Goal: Task Accomplishment & Management: Complete application form

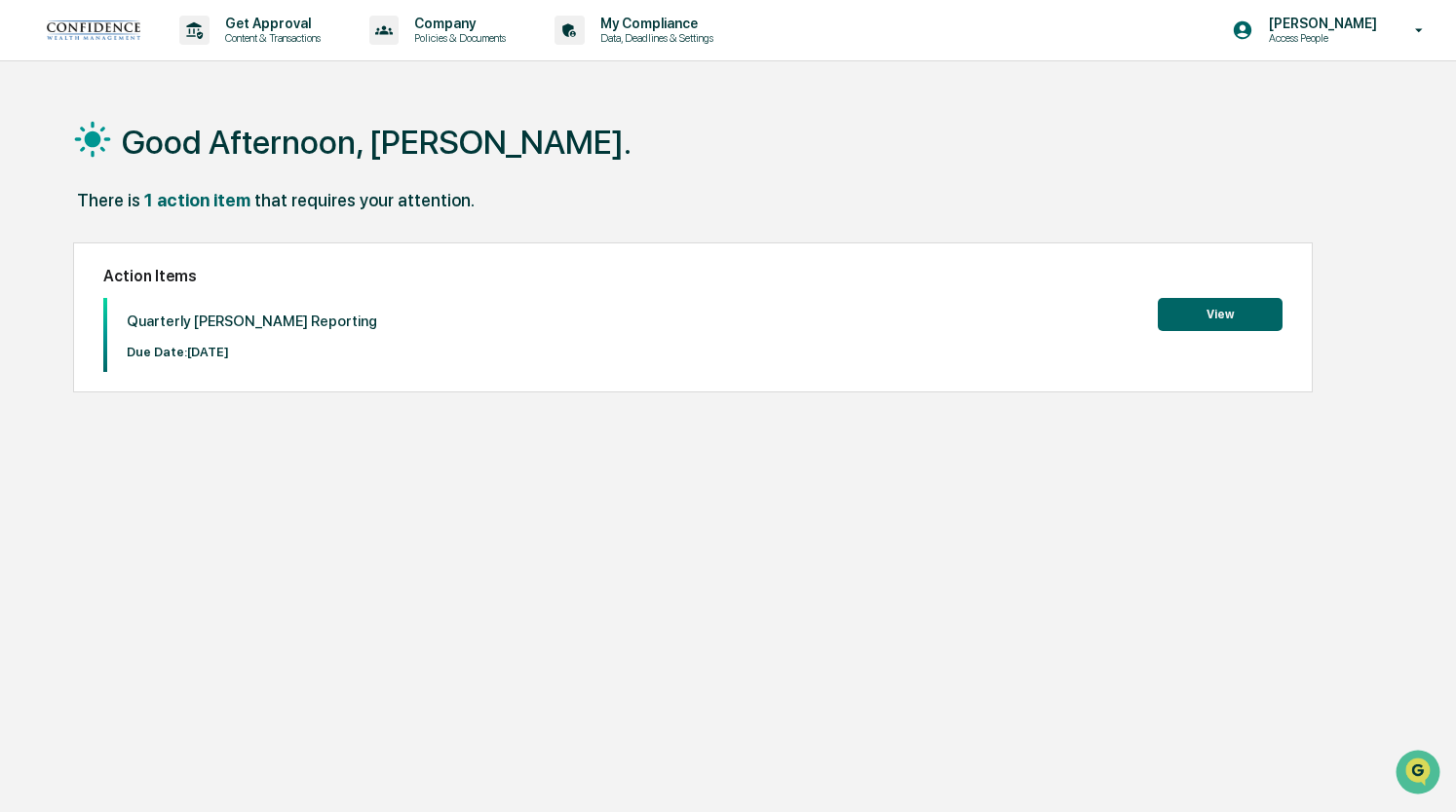
click at [1205, 310] on button "View" at bounding box center [1219, 314] width 125 height 33
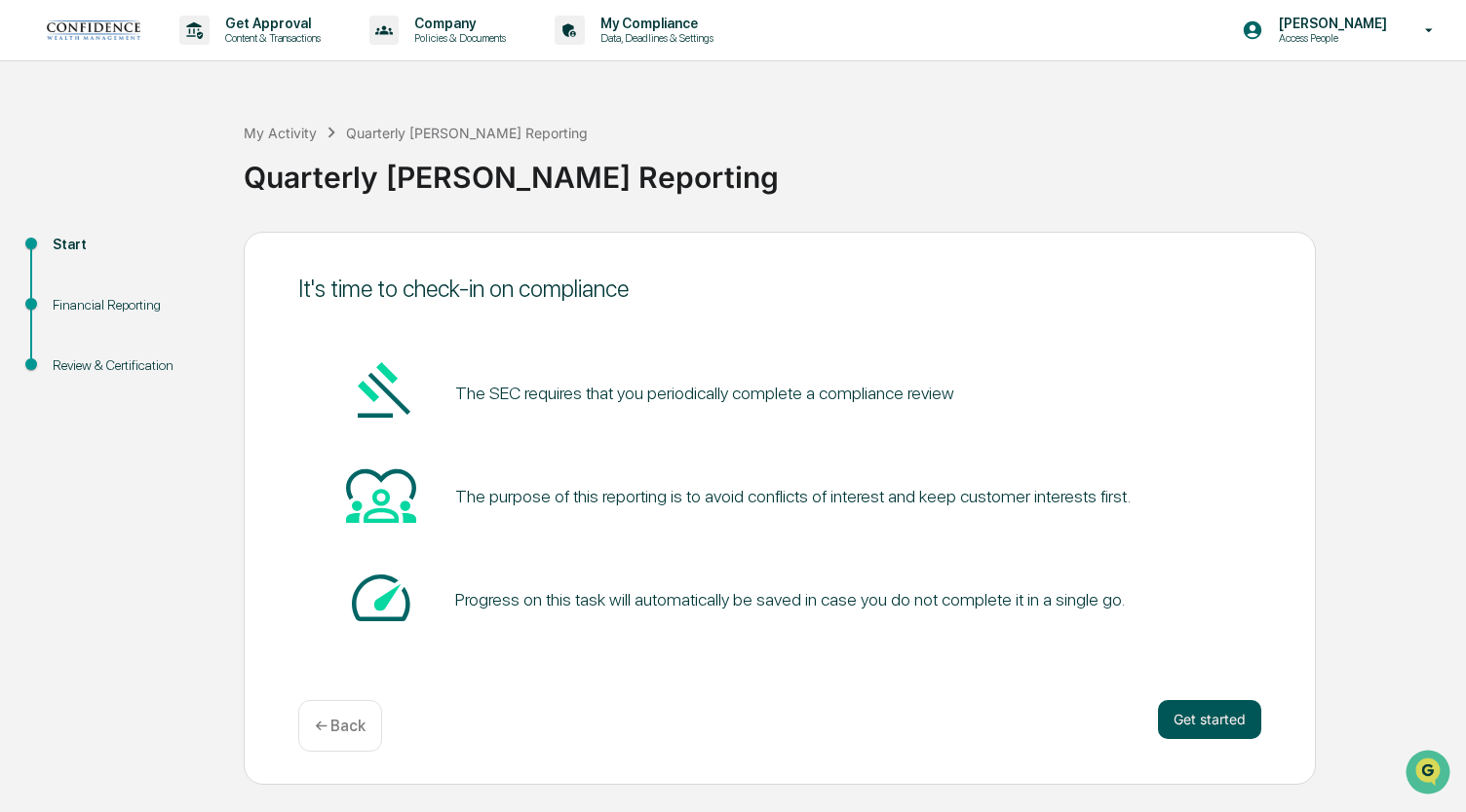
click at [1191, 718] on button "Get started" at bounding box center [1210, 719] width 104 height 39
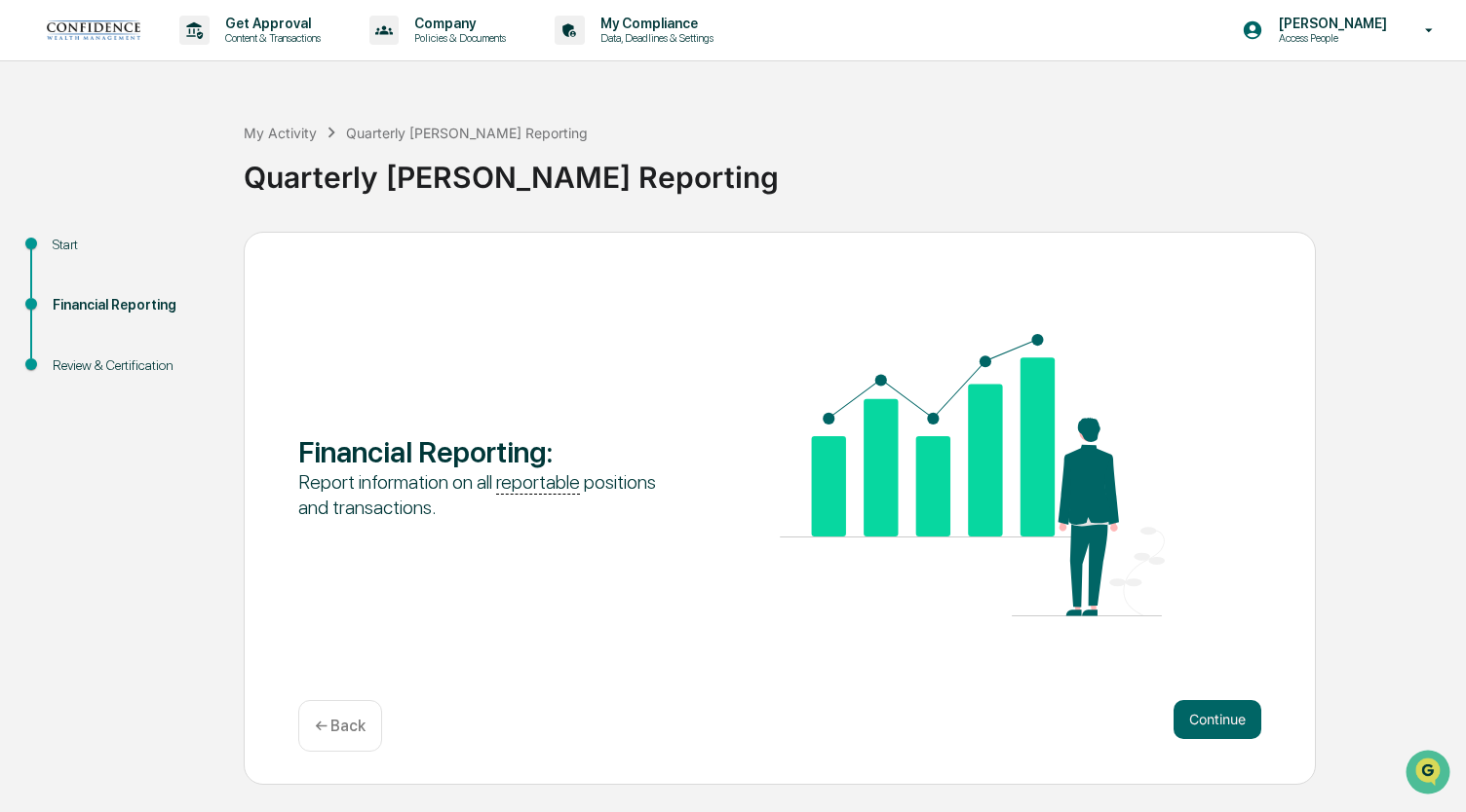
click at [1191, 718] on button "Continue" at bounding box center [1218, 719] width 88 height 39
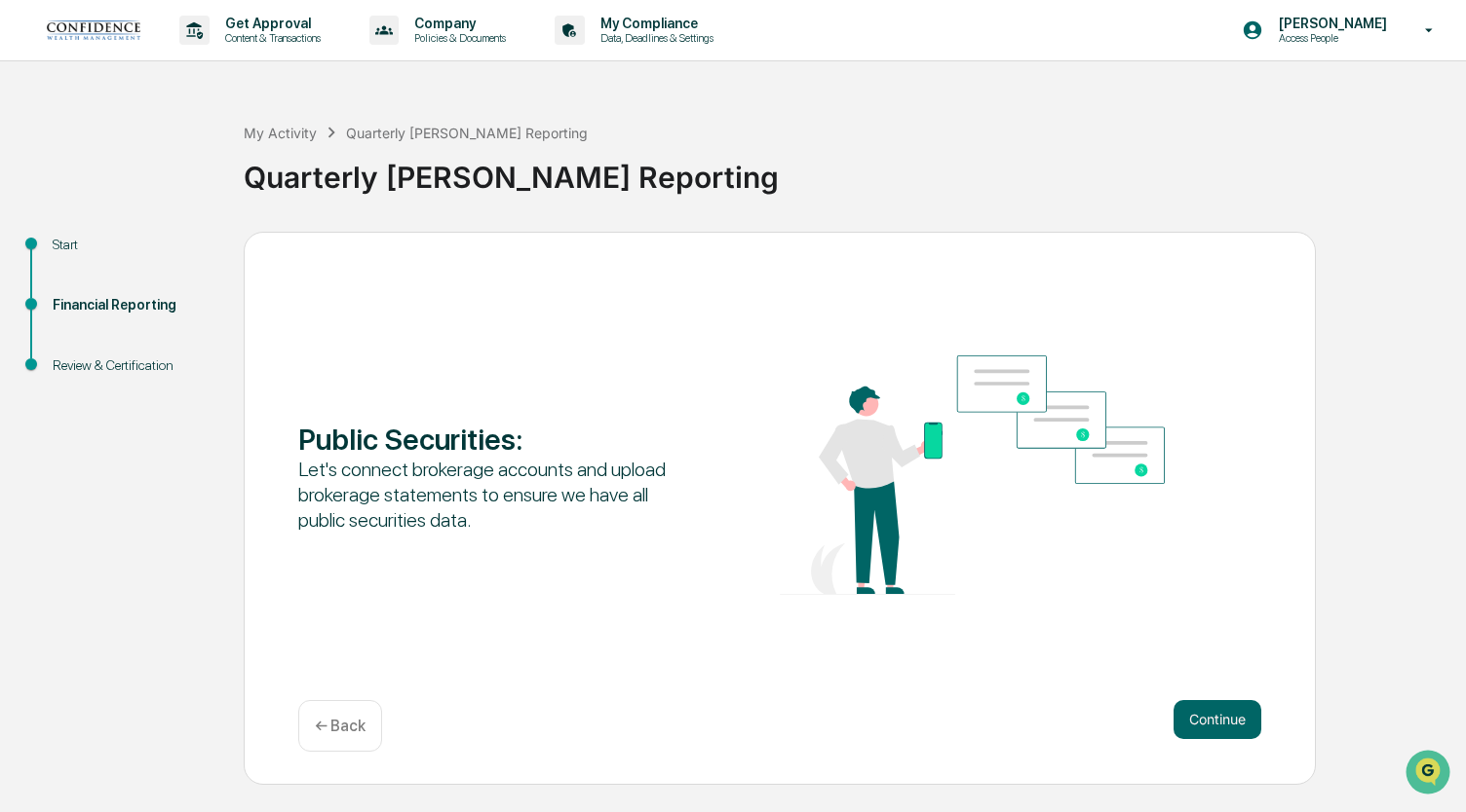
click at [1191, 718] on button "Continue" at bounding box center [1218, 719] width 88 height 39
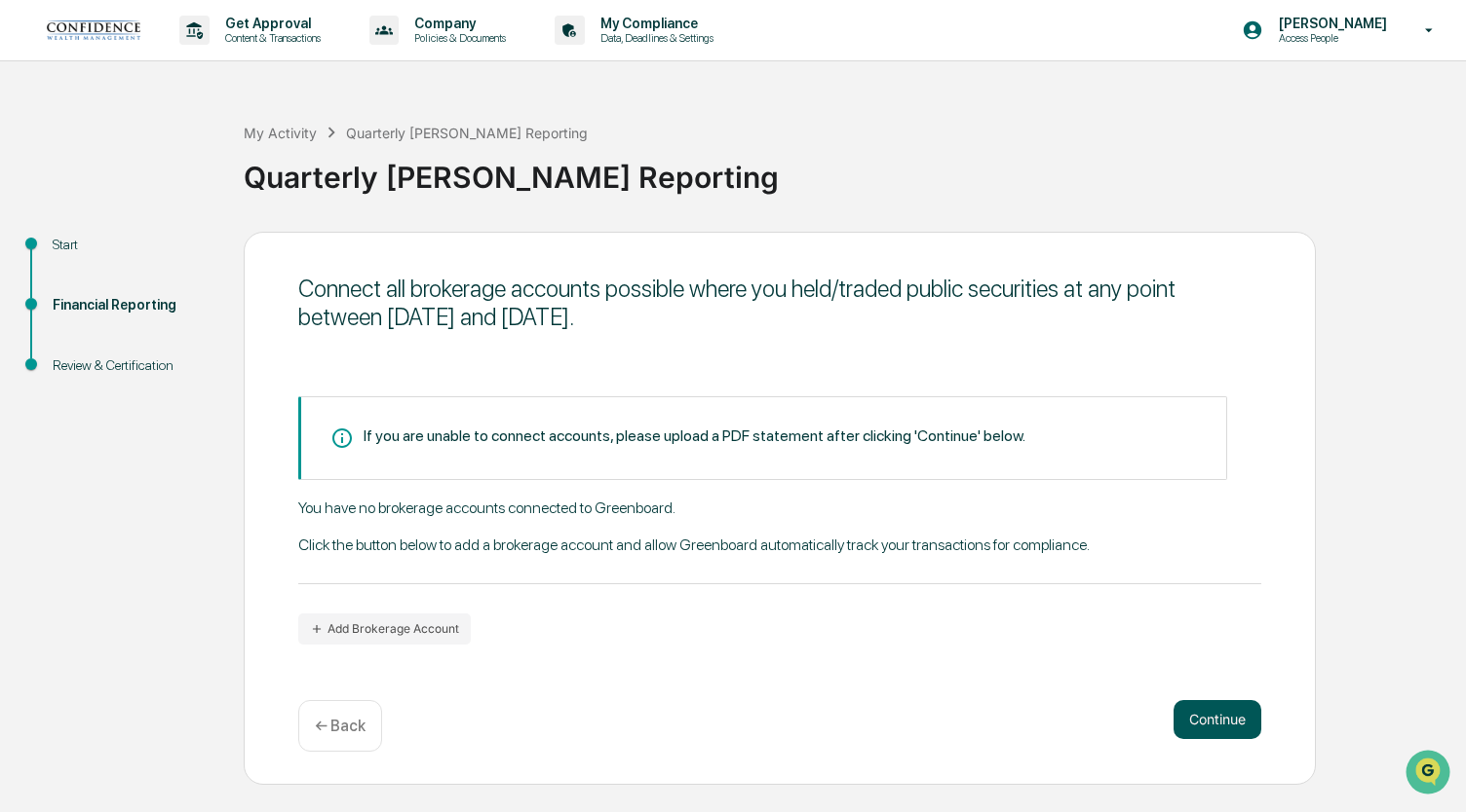
click at [1193, 721] on button "Continue" at bounding box center [1218, 719] width 88 height 39
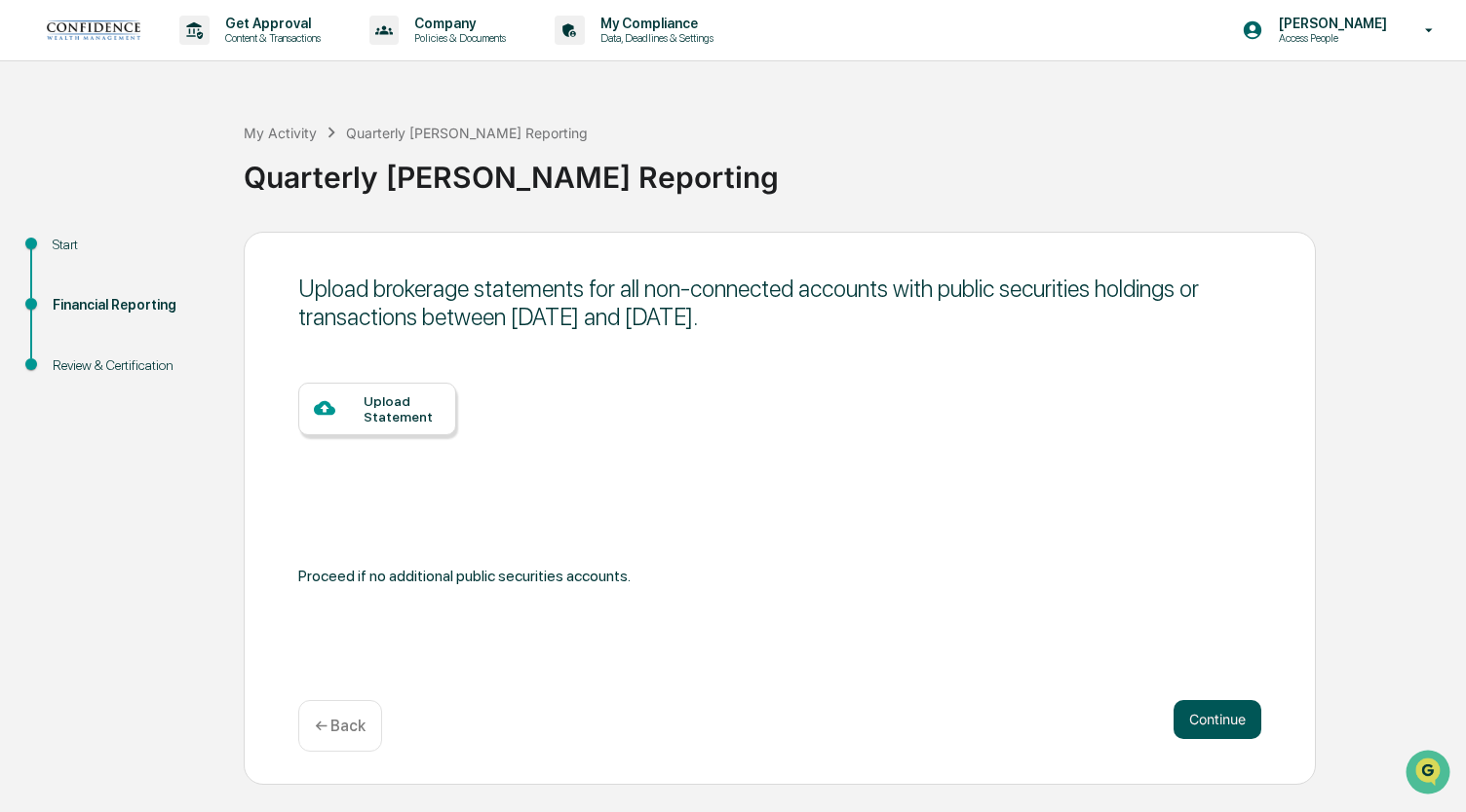
click at [1193, 721] on button "Continue" at bounding box center [1218, 719] width 88 height 39
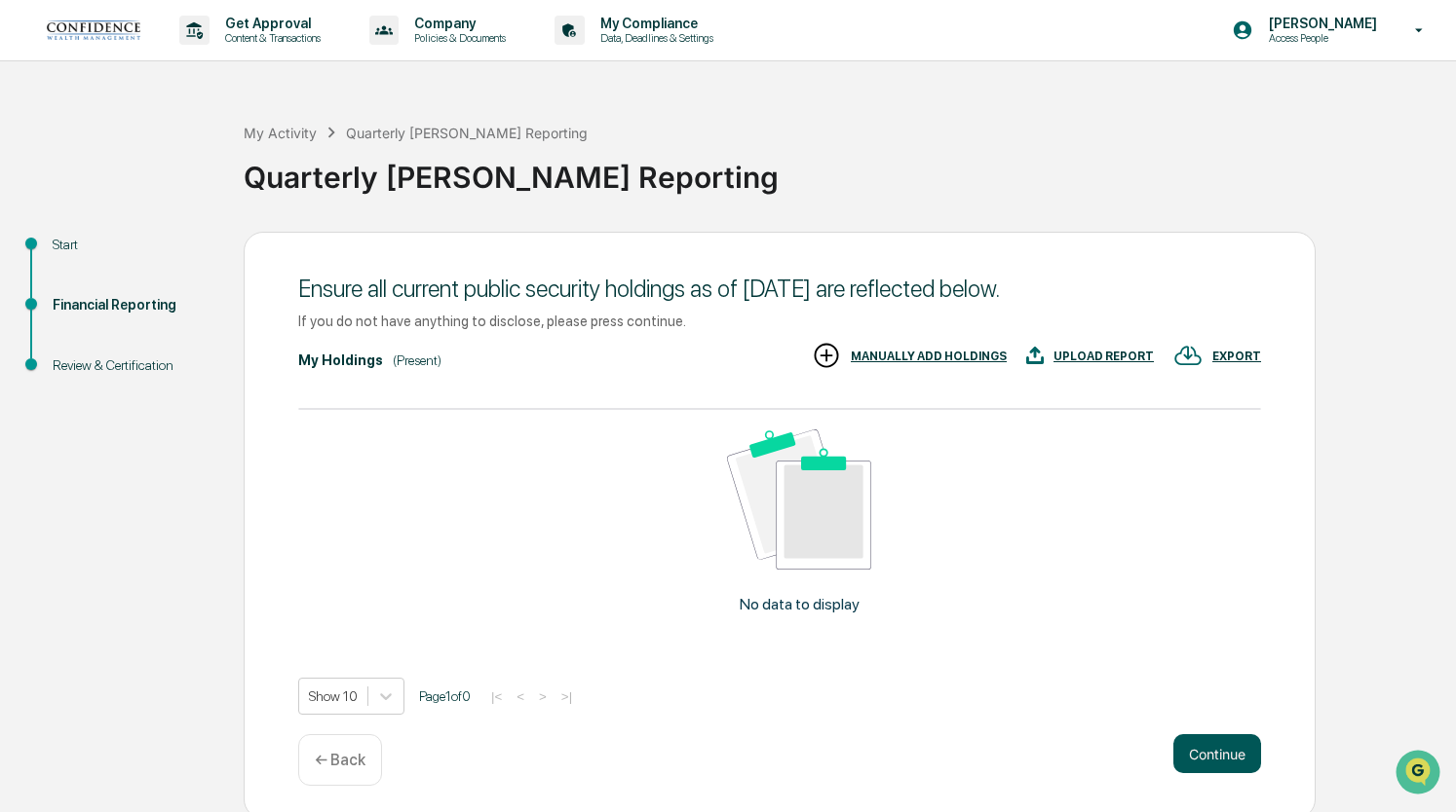
click at [1200, 755] on button "Continue" at bounding box center [1217, 753] width 88 height 39
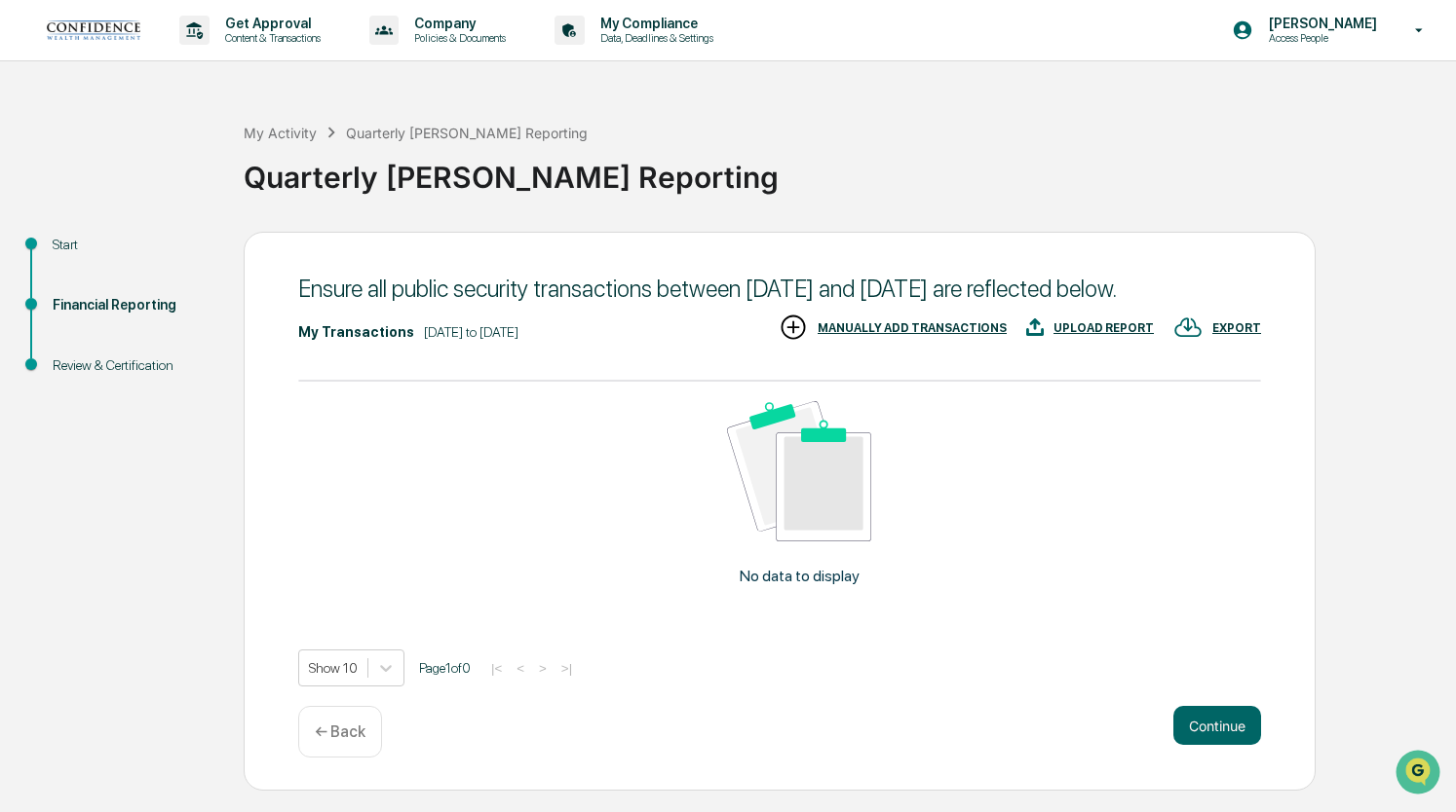
click at [1200, 745] on button "Continue" at bounding box center [1217, 725] width 88 height 39
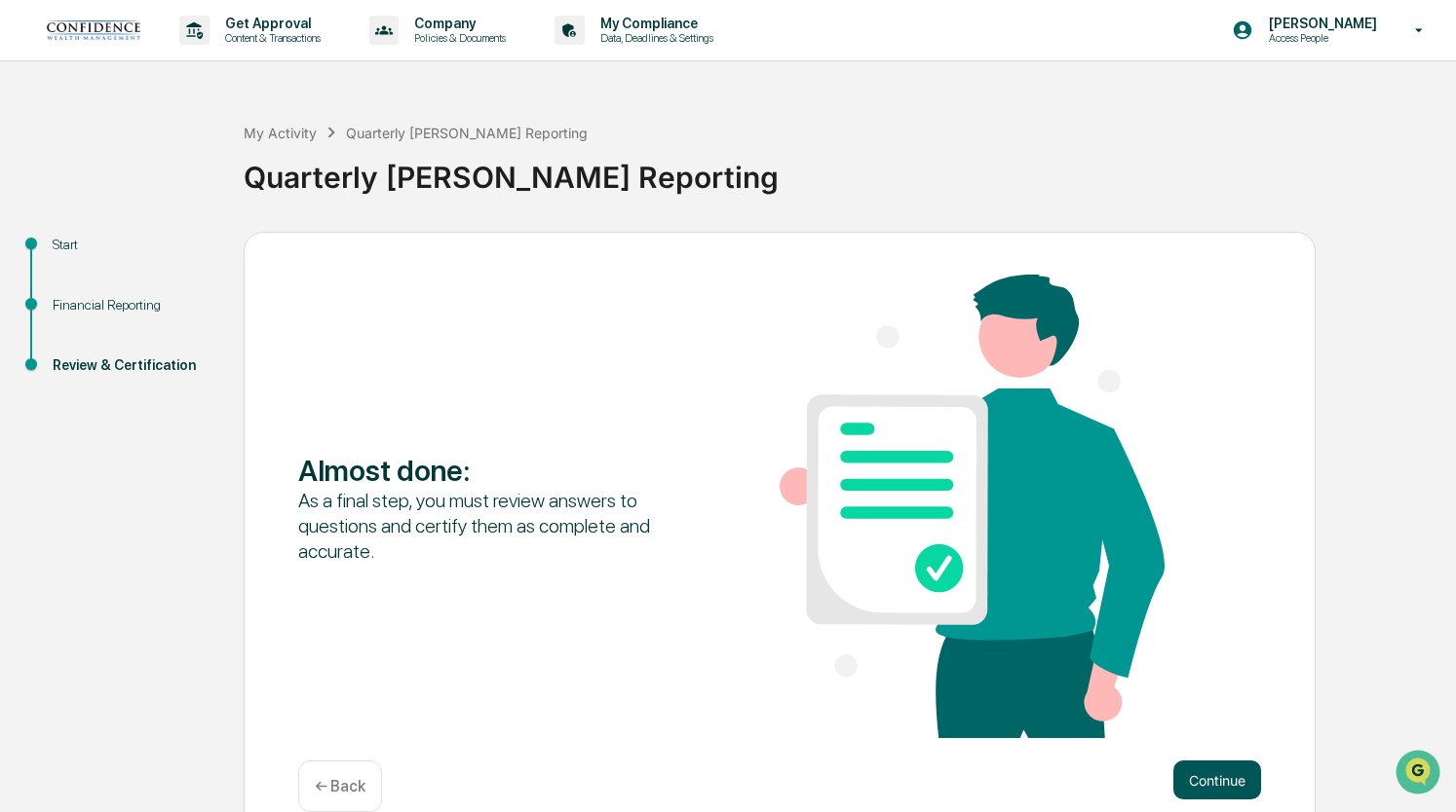
click at [1231, 778] on button "Continue" at bounding box center [1217, 780] width 88 height 39
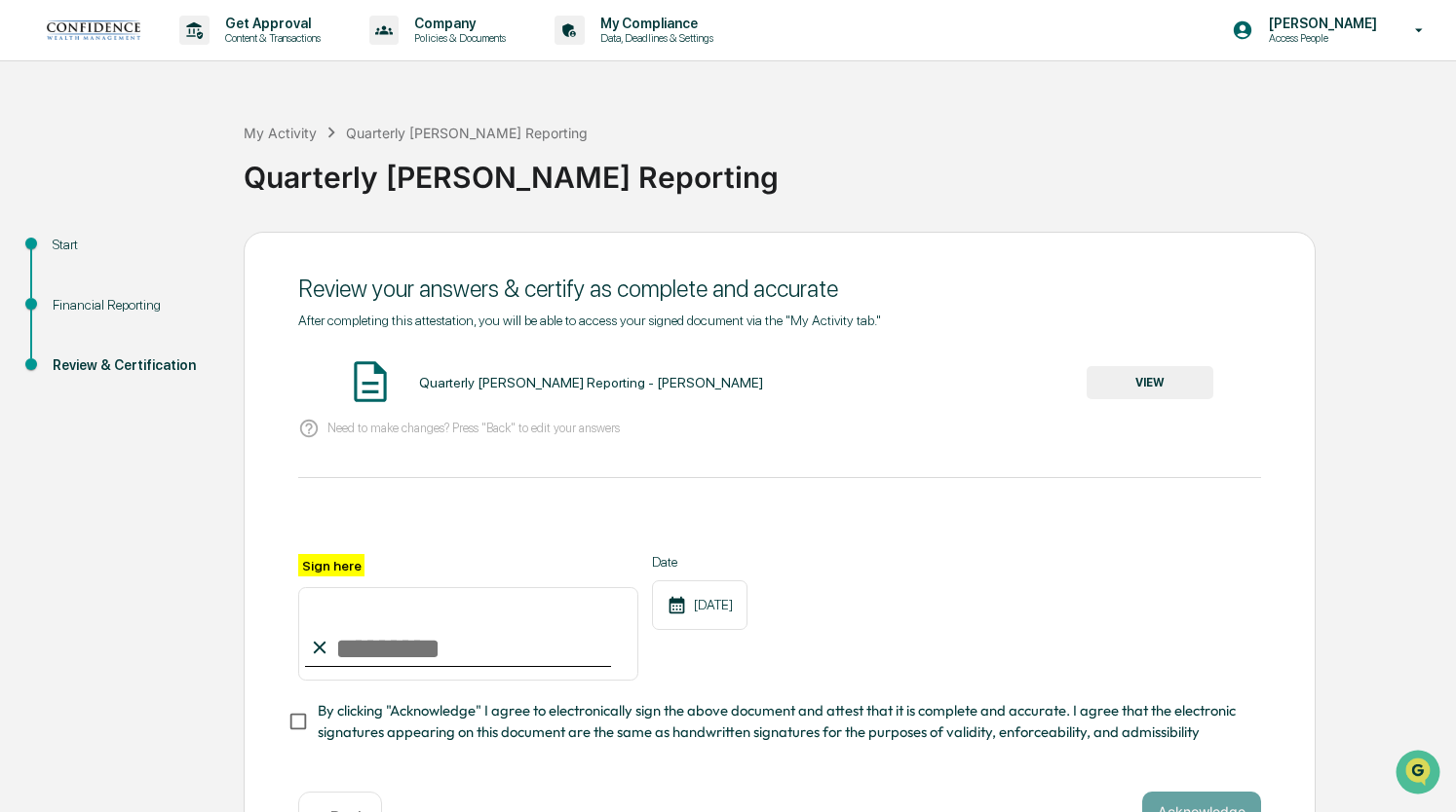
click at [384, 659] on input "Sign here" at bounding box center [468, 634] width 340 height 94
type input "**********"
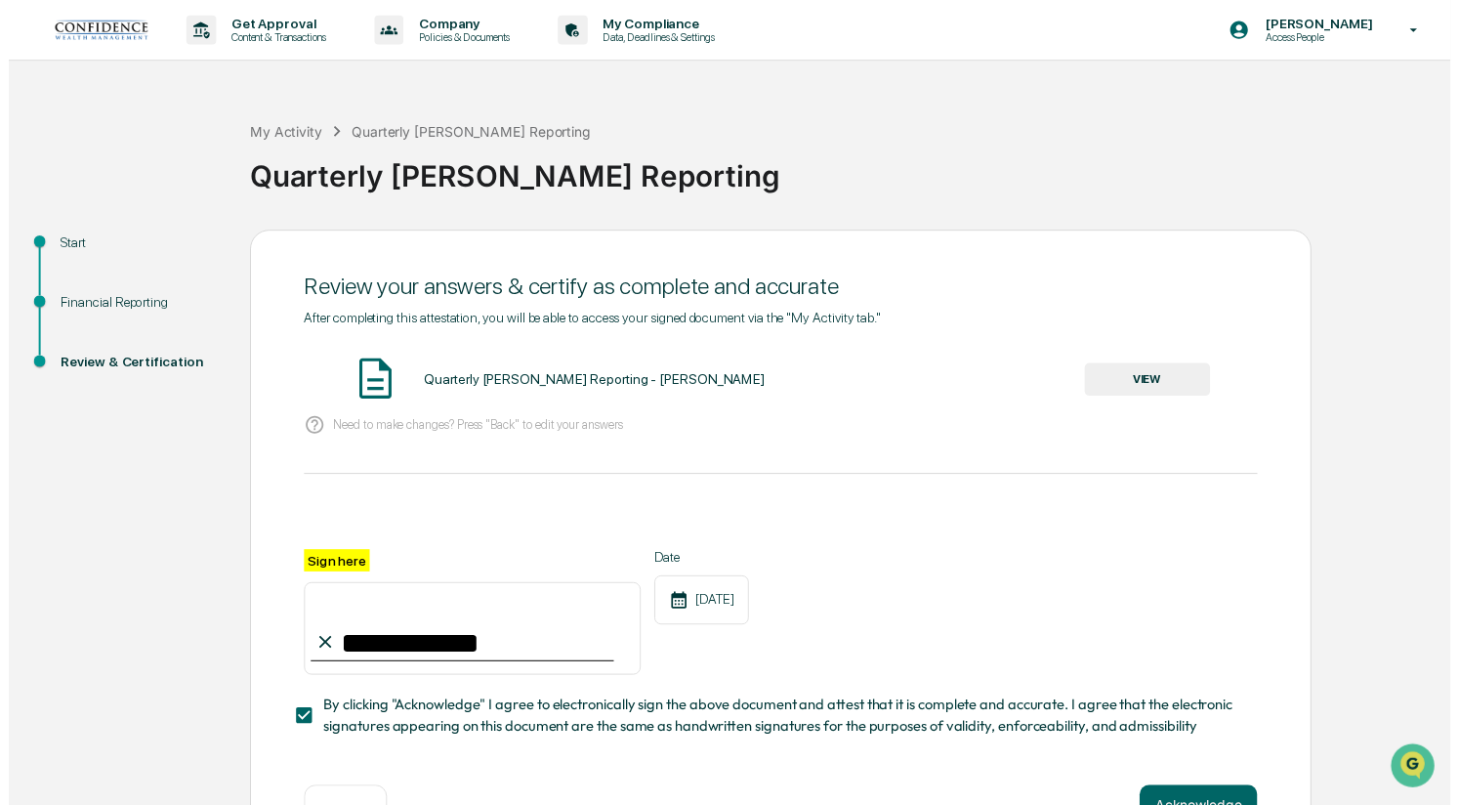
scroll to position [72, 0]
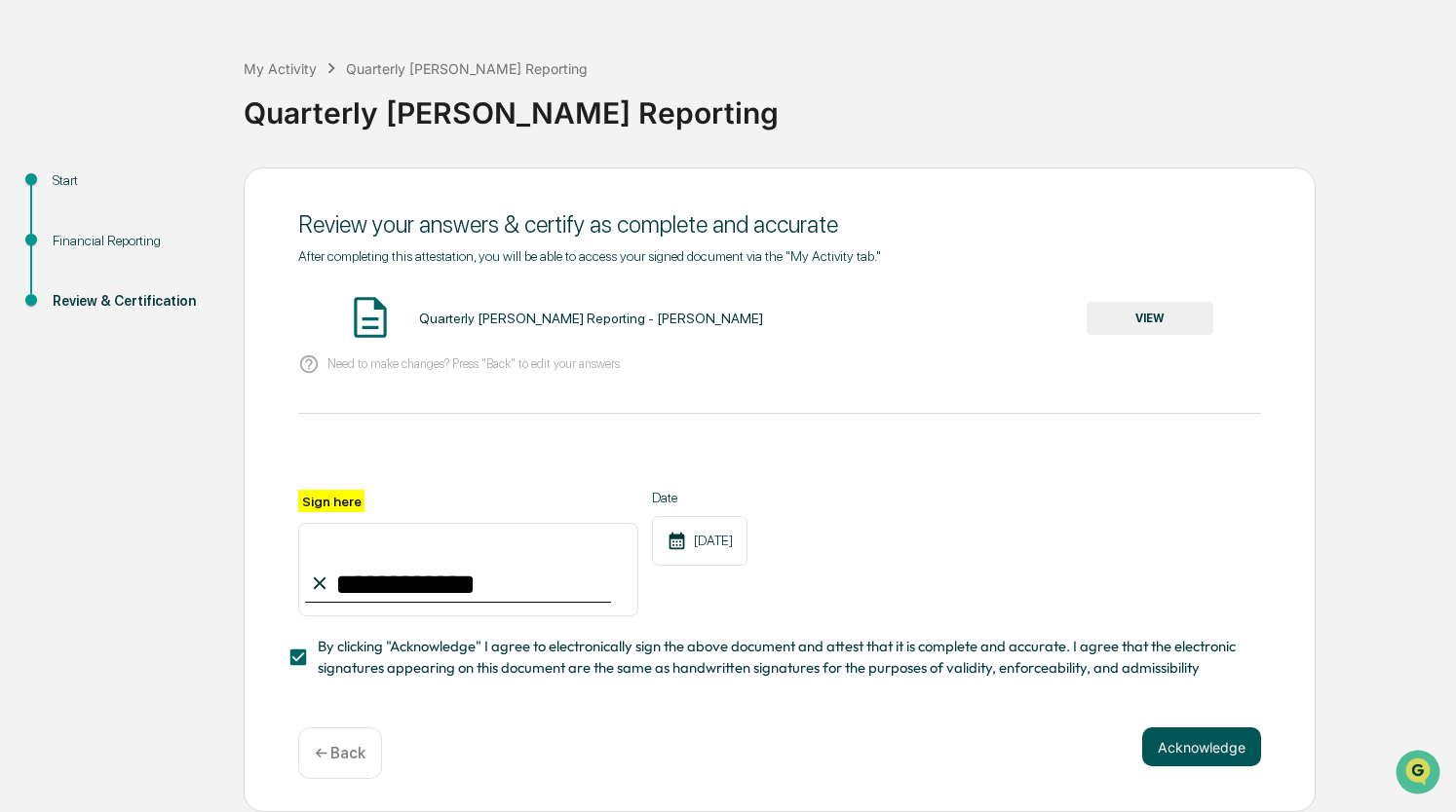
click at [1209, 751] on button "Acknowledge" at bounding box center [1201, 746] width 119 height 39
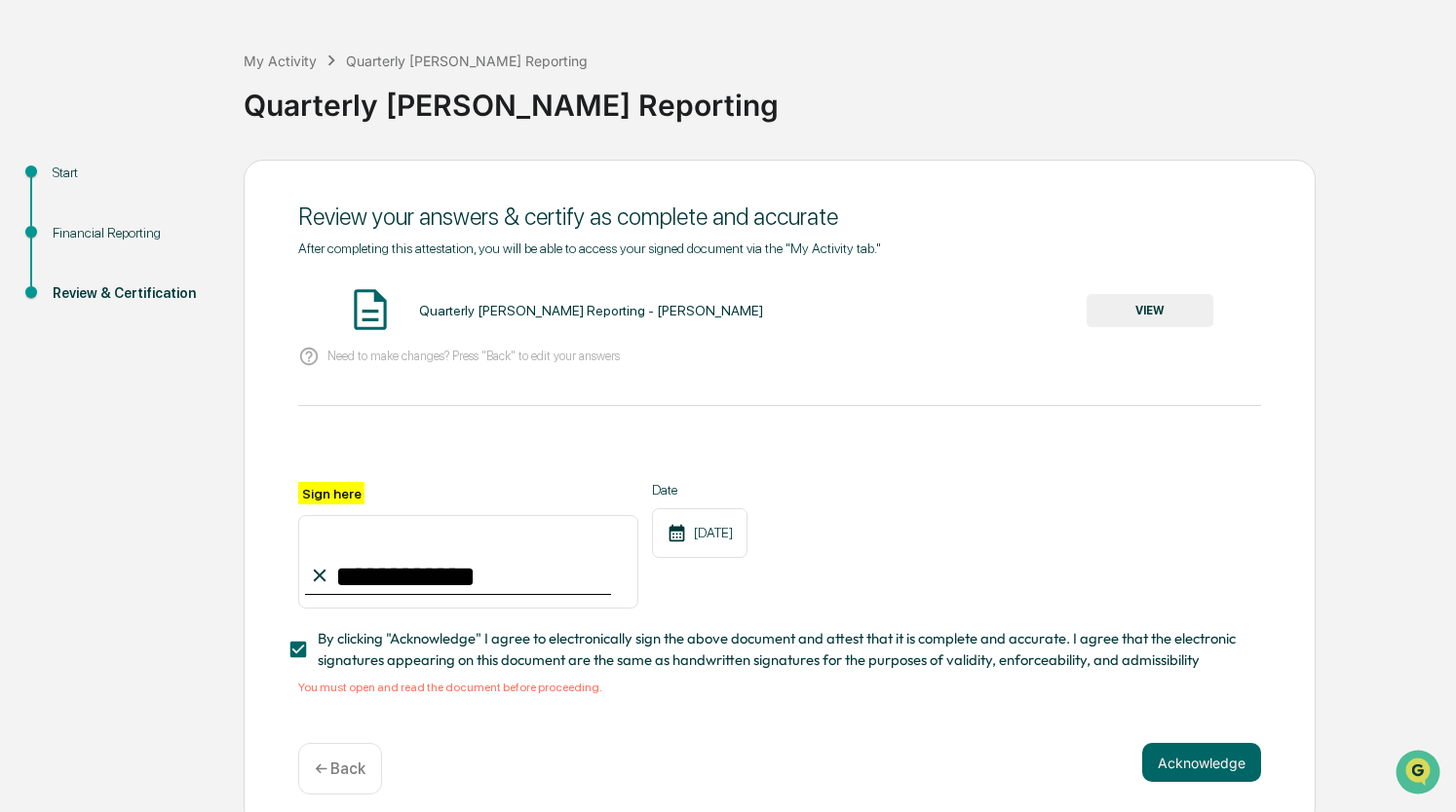
click at [466, 313] on div "Quarterly [PERSON_NAME] Reporting - [PERSON_NAME]" at bounding box center [591, 311] width 344 height 16
click at [371, 320] on img at bounding box center [370, 309] width 49 height 49
click at [1146, 314] on button "VIEW" at bounding box center [1150, 310] width 127 height 33
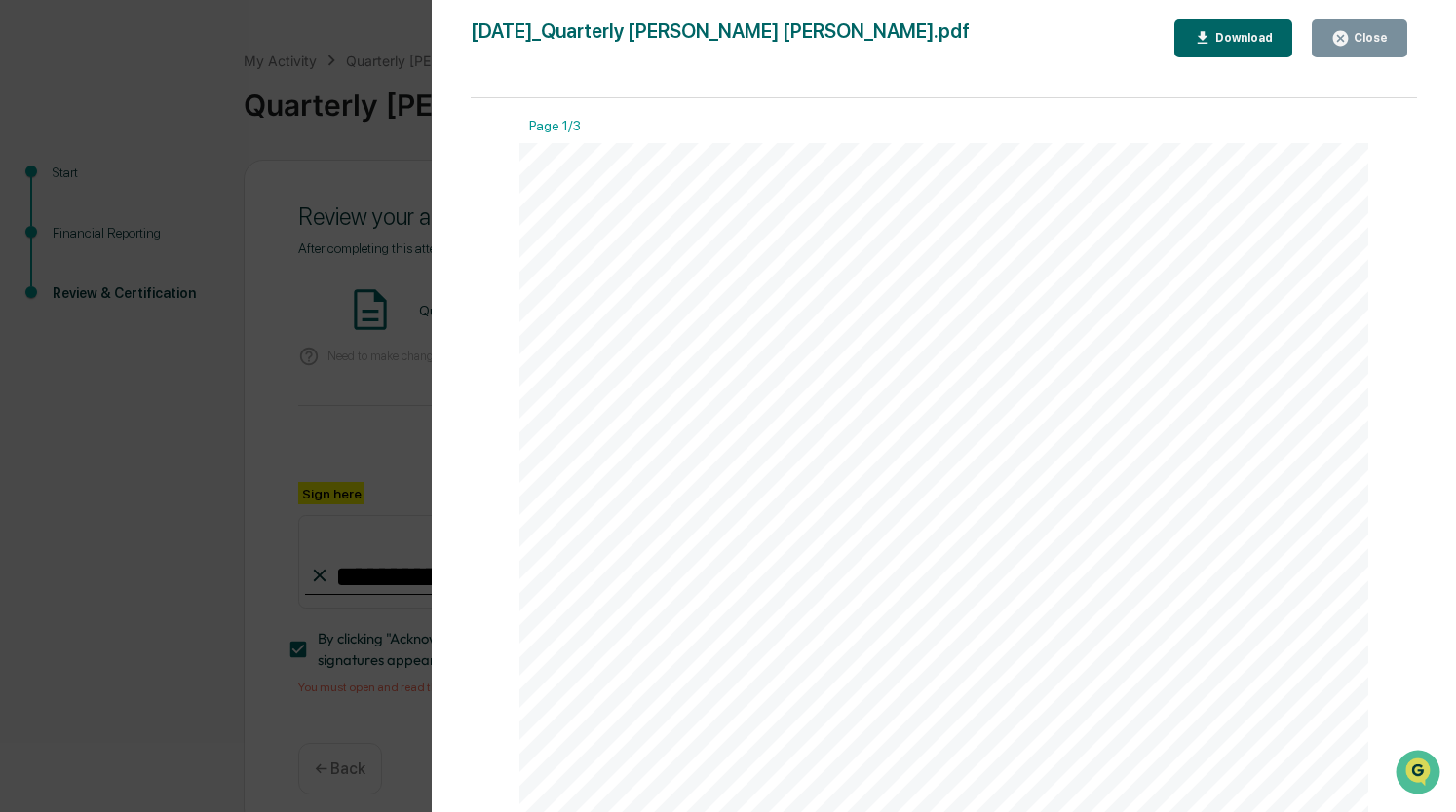
click at [1238, 32] on div "Download" at bounding box center [1242, 38] width 62 height 14
click at [1359, 30] on div "Close" at bounding box center [1359, 38] width 57 height 19
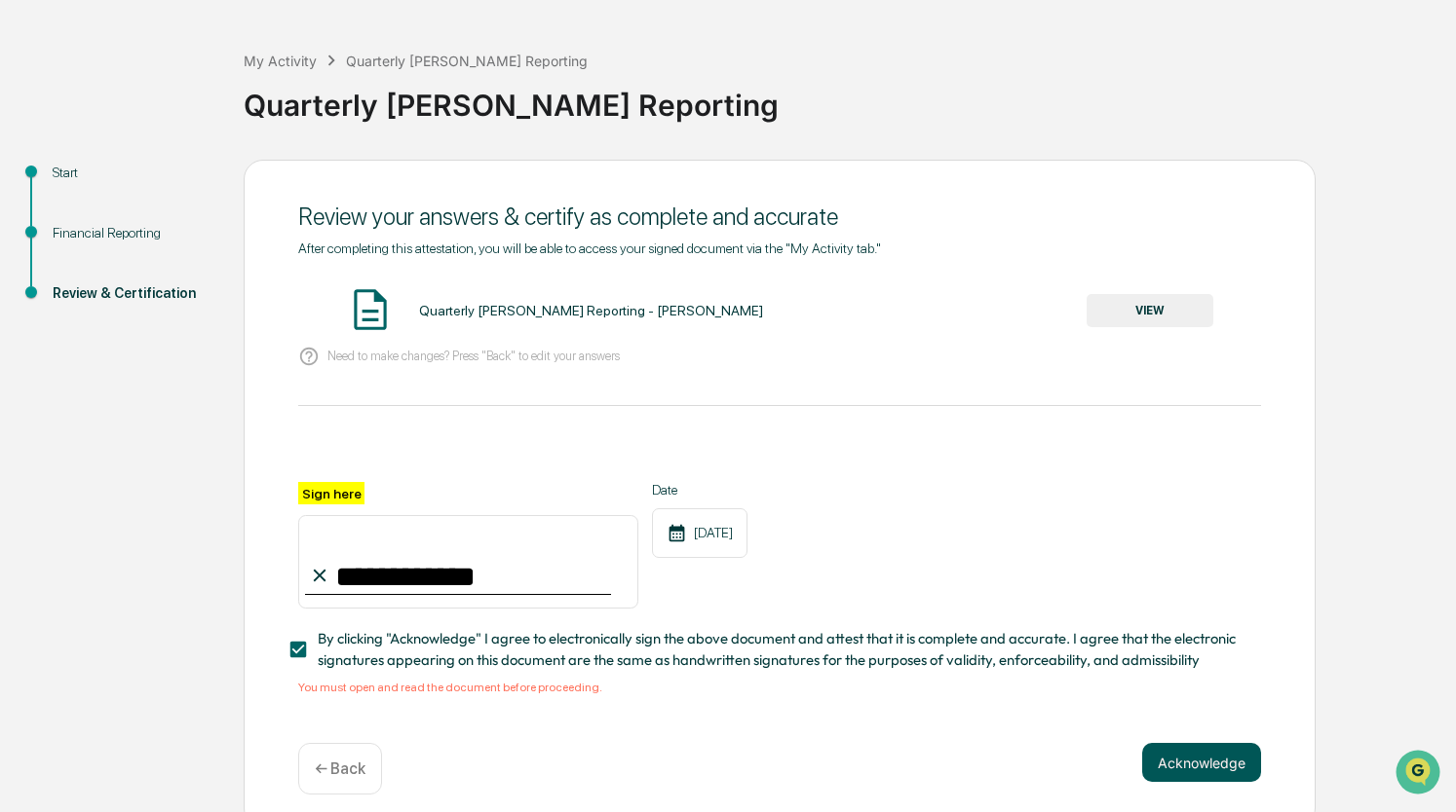
click at [1201, 773] on button "Acknowledge" at bounding box center [1201, 762] width 119 height 39
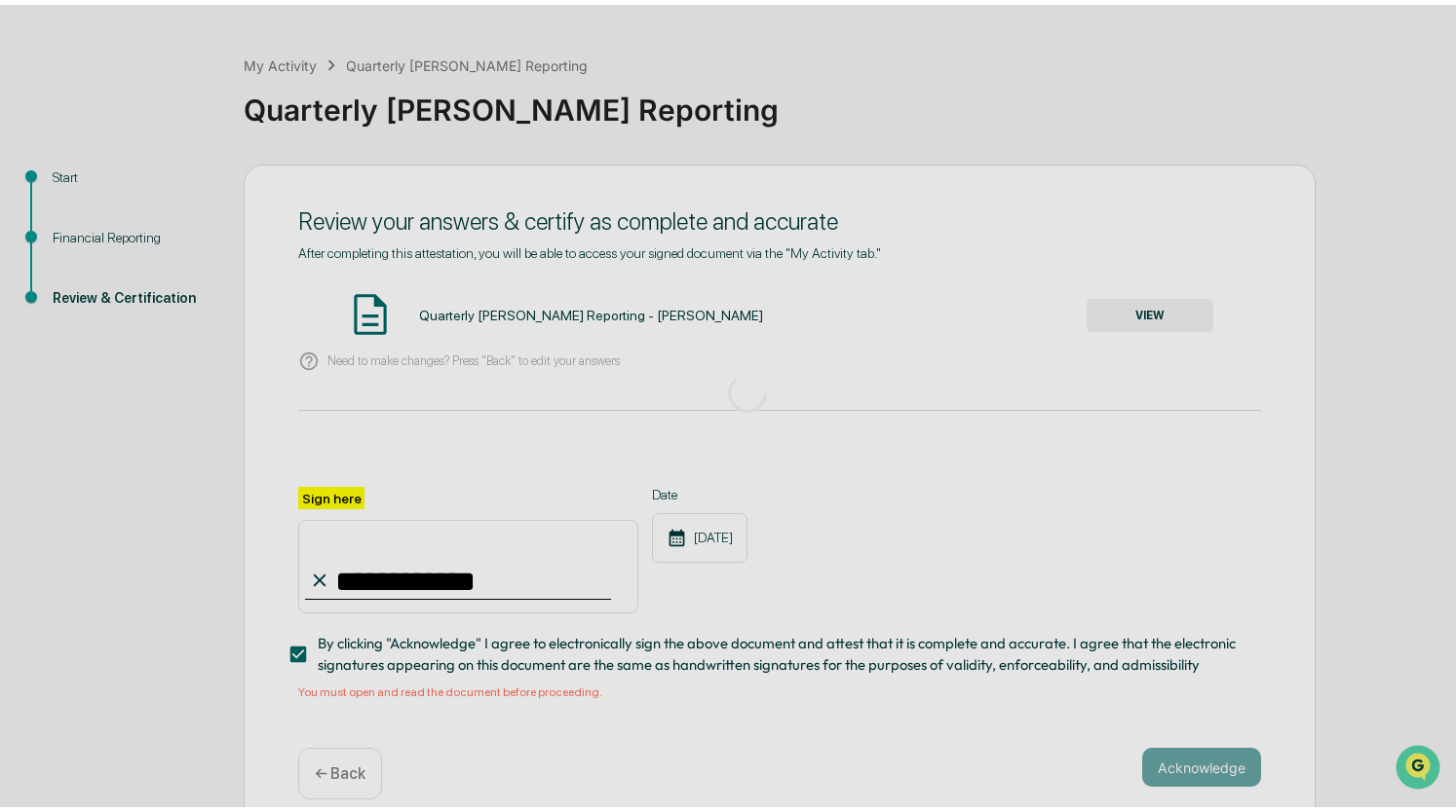
scroll to position [0, 0]
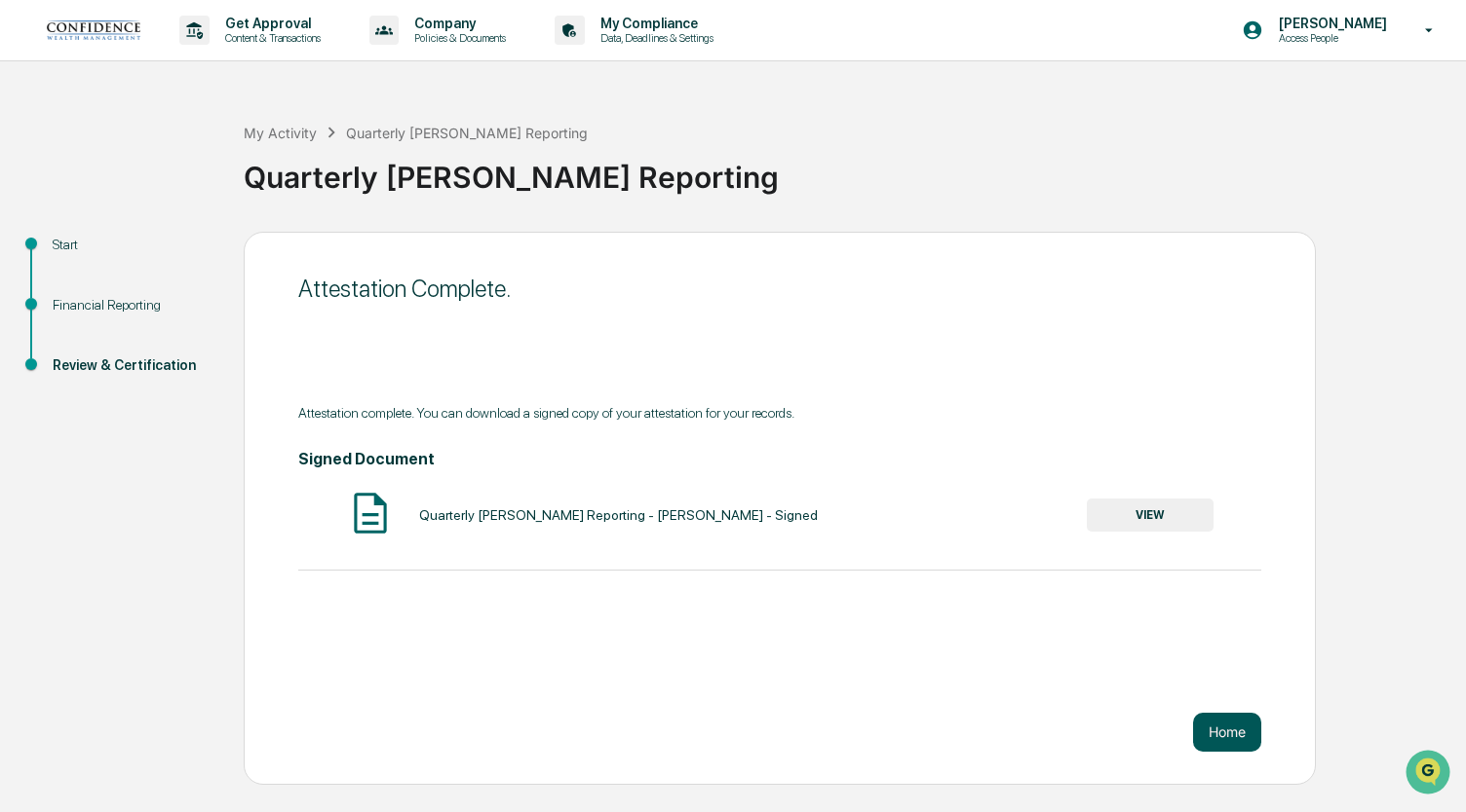
click at [1213, 738] on button "Home" at bounding box center [1226, 732] width 68 height 39
